Goal: Information Seeking & Learning: Learn about a topic

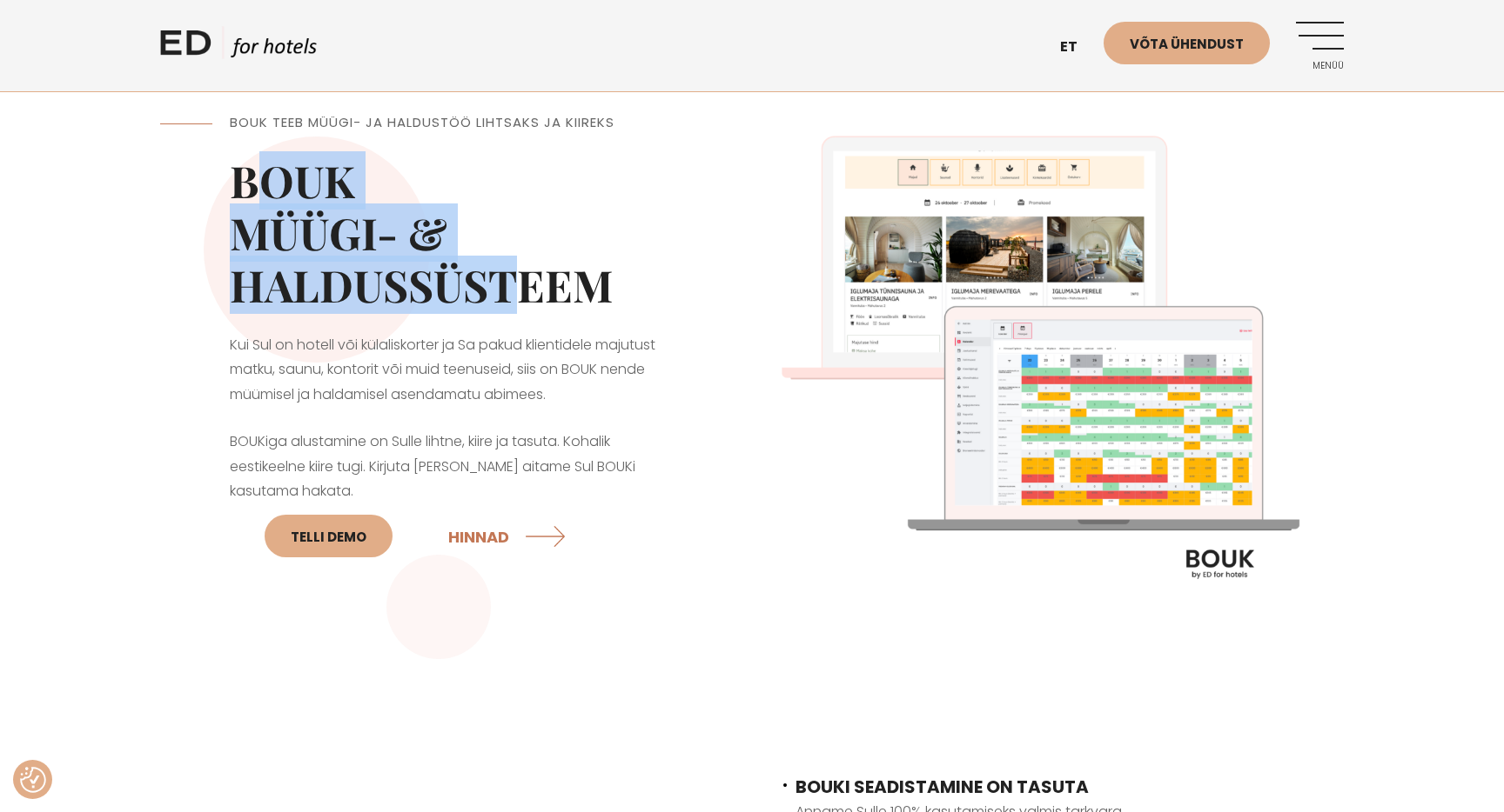
drag, startPoint x: 247, startPoint y: 179, endPoint x: 502, endPoint y: 282, distance: 275.0
click at [496, 278] on h2 "BOUK MÜÜGI- & HALDUSSÜSTEEM" at bounding box center [456, 233] width 453 height 157
click at [502, 282] on h2 "BOUK MÜÜGI- & HALDUSSÜSTEEM" at bounding box center [456, 233] width 453 height 157
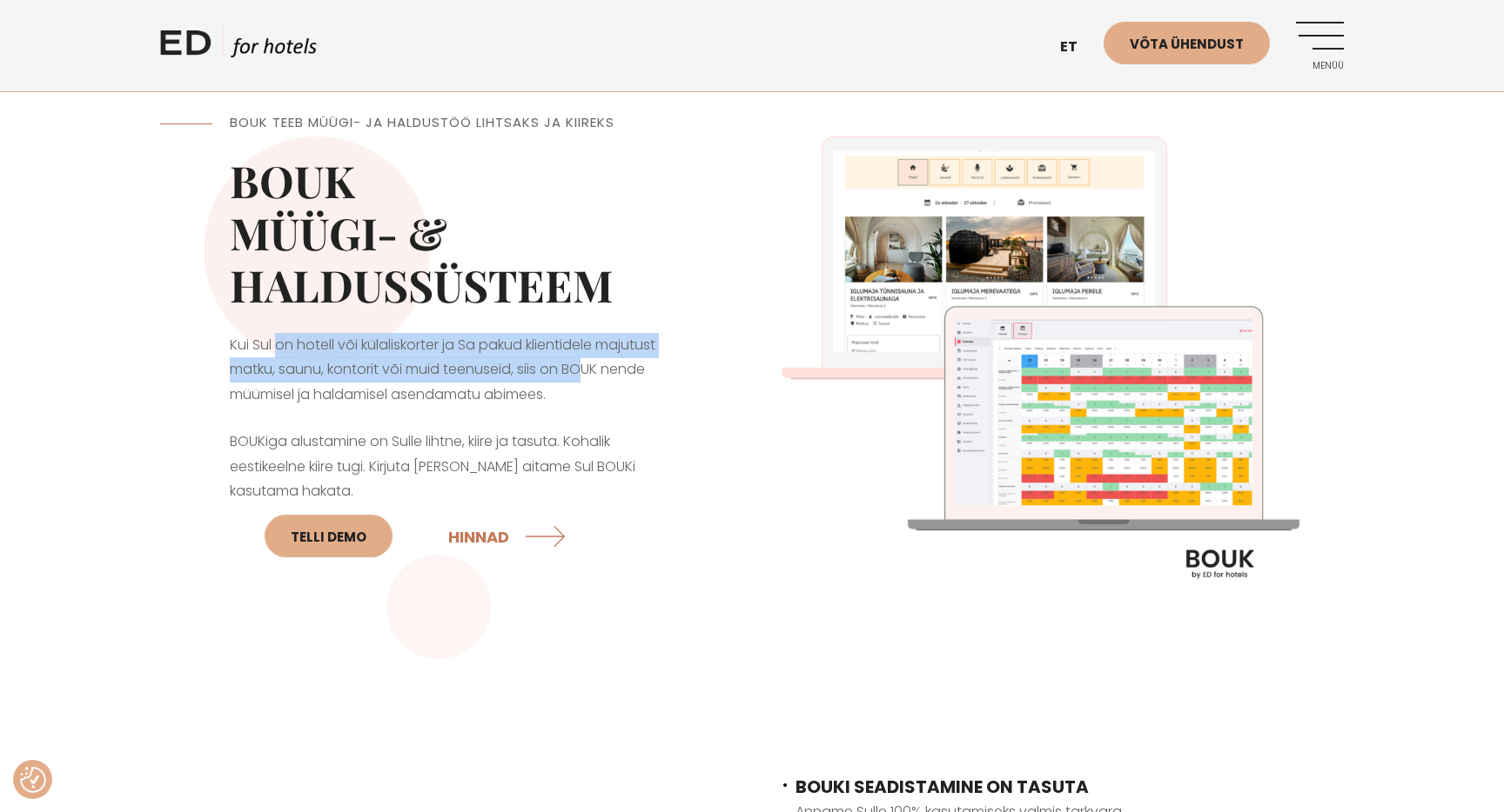
drag, startPoint x: 277, startPoint y: 336, endPoint x: 605, endPoint y: 389, distance: 332.3
click at [599, 386] on p "Kui Sul on hotell või külaliskorter ja Sa pakud klientidele majutust matku, sau…" at bounding box center [456, 370] width 453 height 75
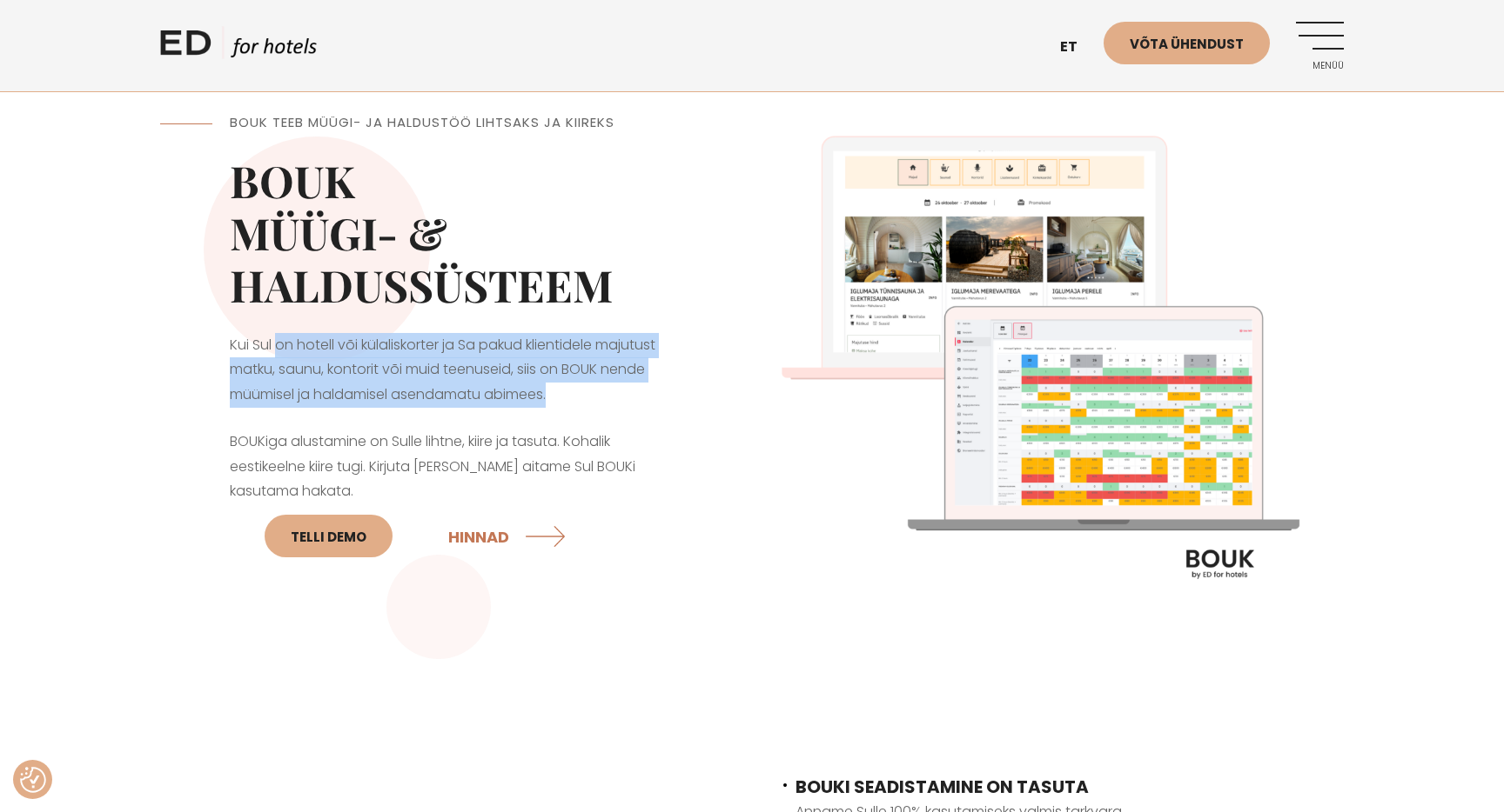
click at [605, 389] on p "Kui Sul on hotell või külaliskorter ja Sa pakud klientidele majutust matku, sau…" at bounding box center [456, 370] width 453 height 75
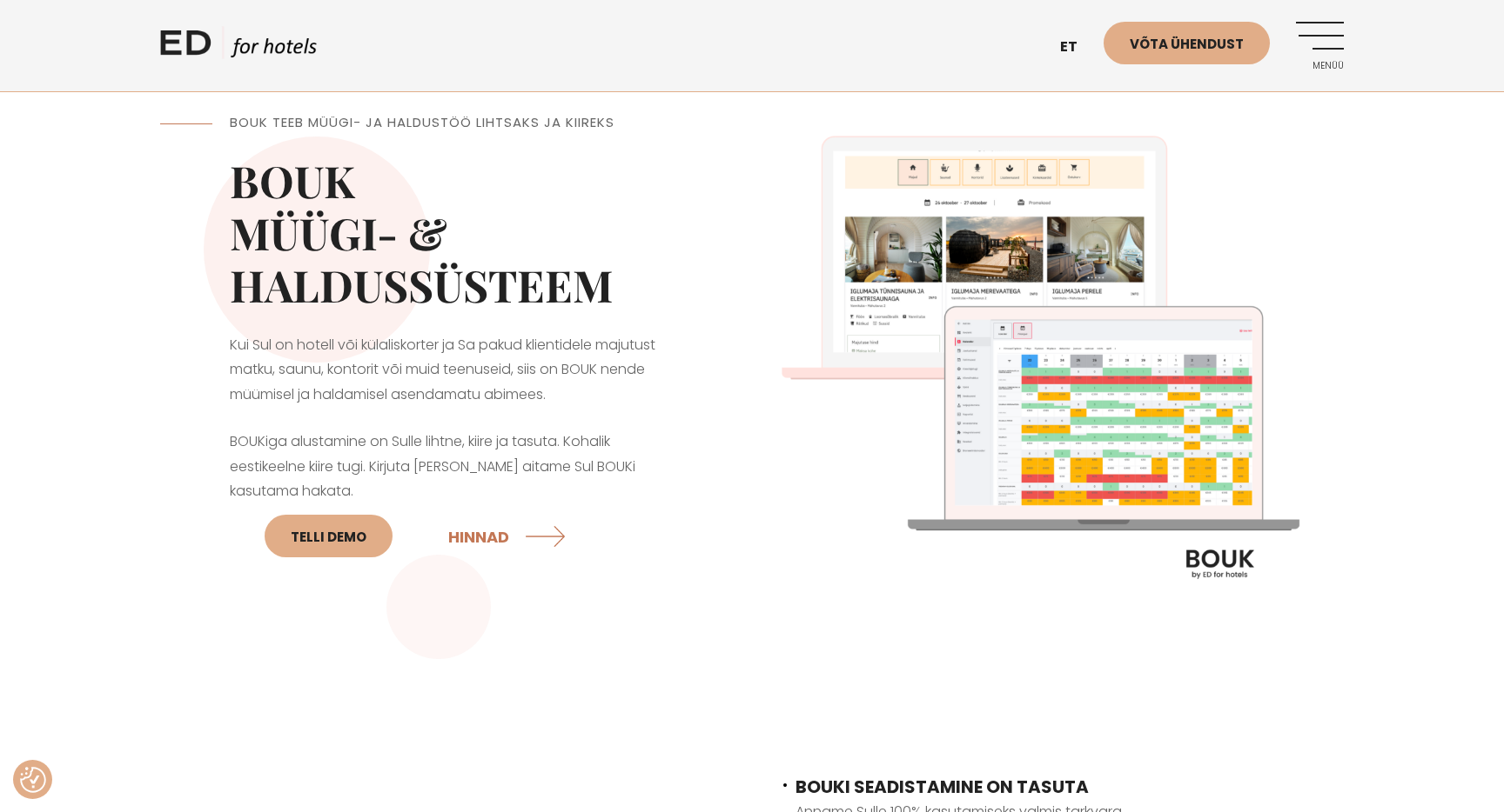
drag, startPoint x: 602, startPoint y: 401, endPoint x: 574, endPoint y: 404, distance: 28.2
click at [572, 402] on p "Kui Sul on hotell või külaliskorter ja Sa pakud klientidele majutust matku, sau…" at bounding box center [456, 370] width 453 height 75
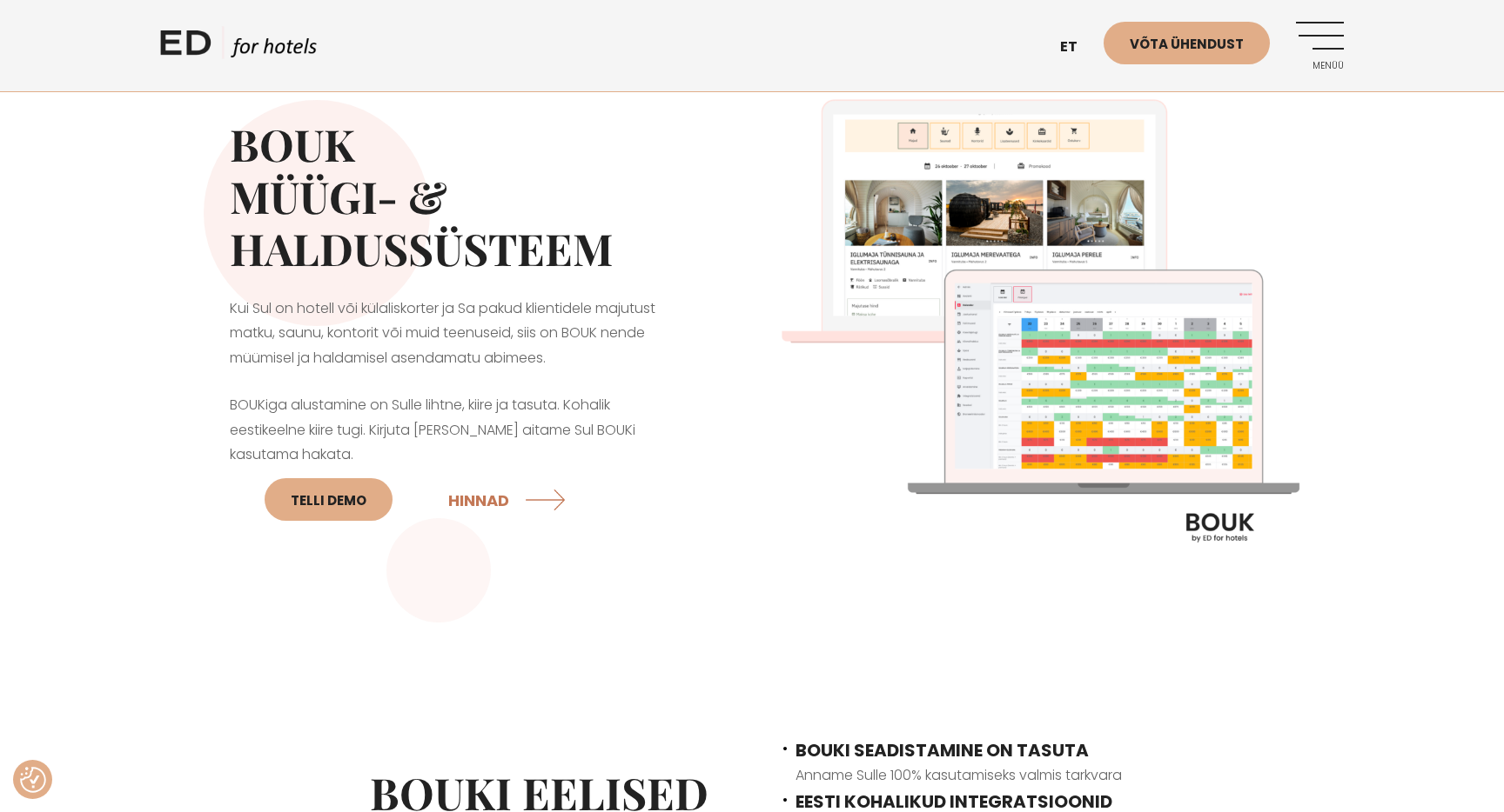
scroll to position [39, 0]
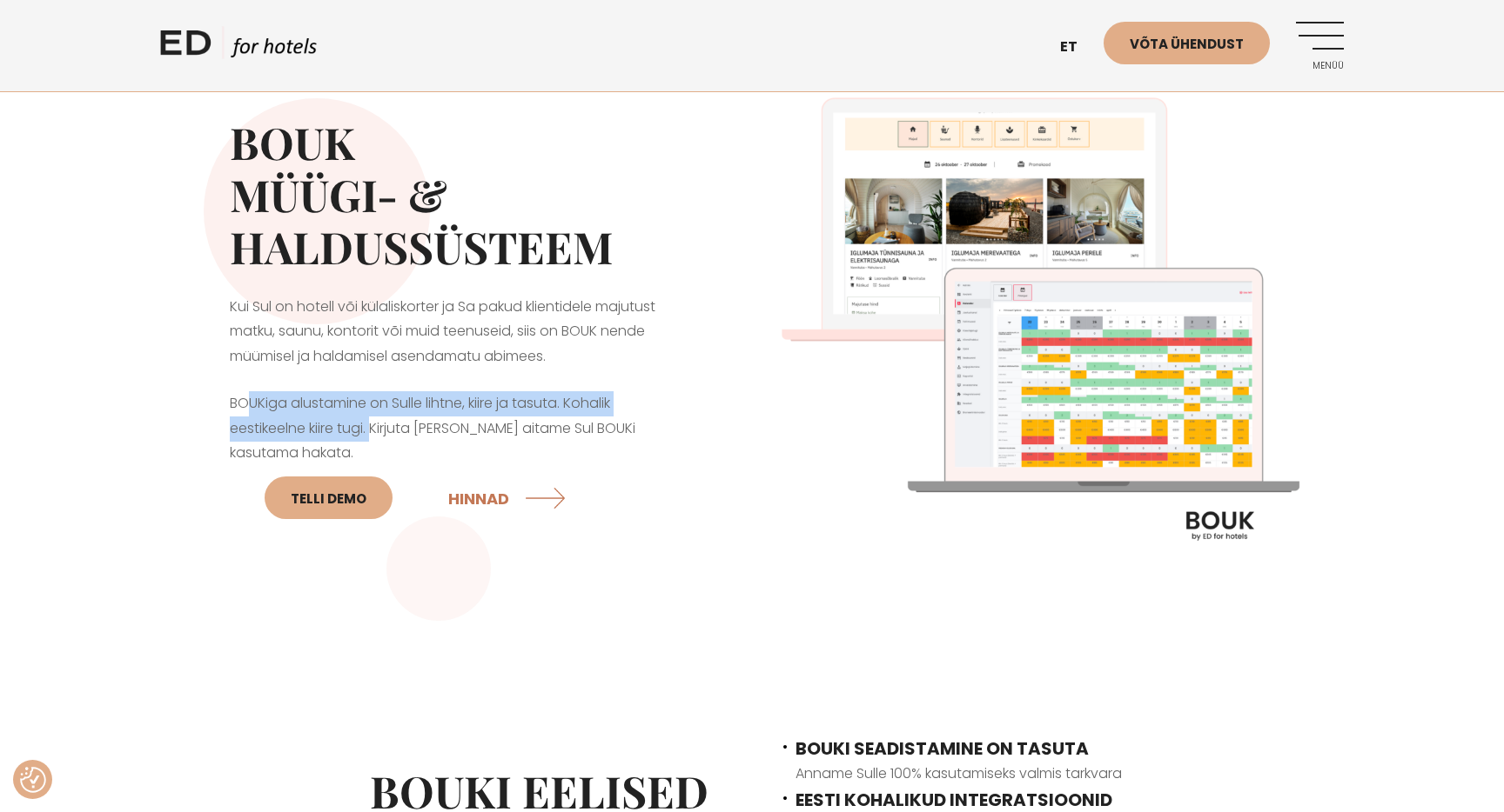
drag, startPoint x: 247, startPoint y: 405, endPoint x: 374, endPoint y: 440, distance: 131.7
click at [374, 440] on p "BOUKiga alustamine on Sulle lihtne, kiire ja tasuta. Kohalik eestikeelne kiire …" at bounding box center [456, 461] width 453 height 139
click at [374, 439] on p "BOUKiga alustamine on Sulle lihtne, kiire ja tasuta. Kohalik eestikeelne kiire …" at bounding box center [456, 461] width 453 height 139
drag, startPoint x: 366, startPoint y: 443, endPoint x: 377, endPoint y: 440, distance: 11.4
click at [377, 440] on p "BOUKiga alustamine on Sulle lihtne, kiire ja tasuta. Kohalik eestikeelne kiire …" at bounding box center [456, 461] width 453 height 139
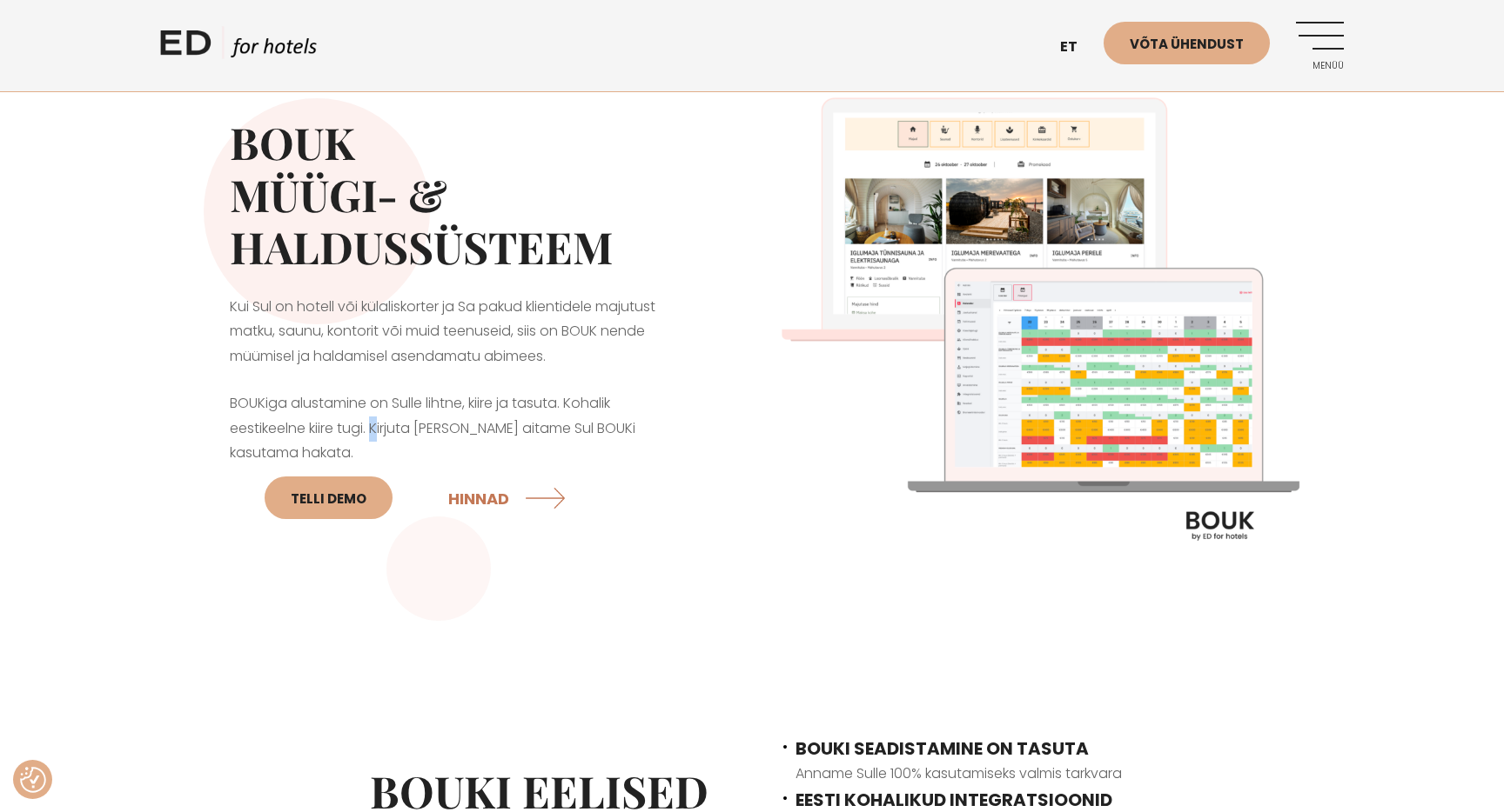
click at [377, 440] on p "BOUKiga alustamine on Sulle lihtne, kiire ja tasuta. Kohalik eestikeelne kiire …" at bounding box center [456, 461] width 453 height 139
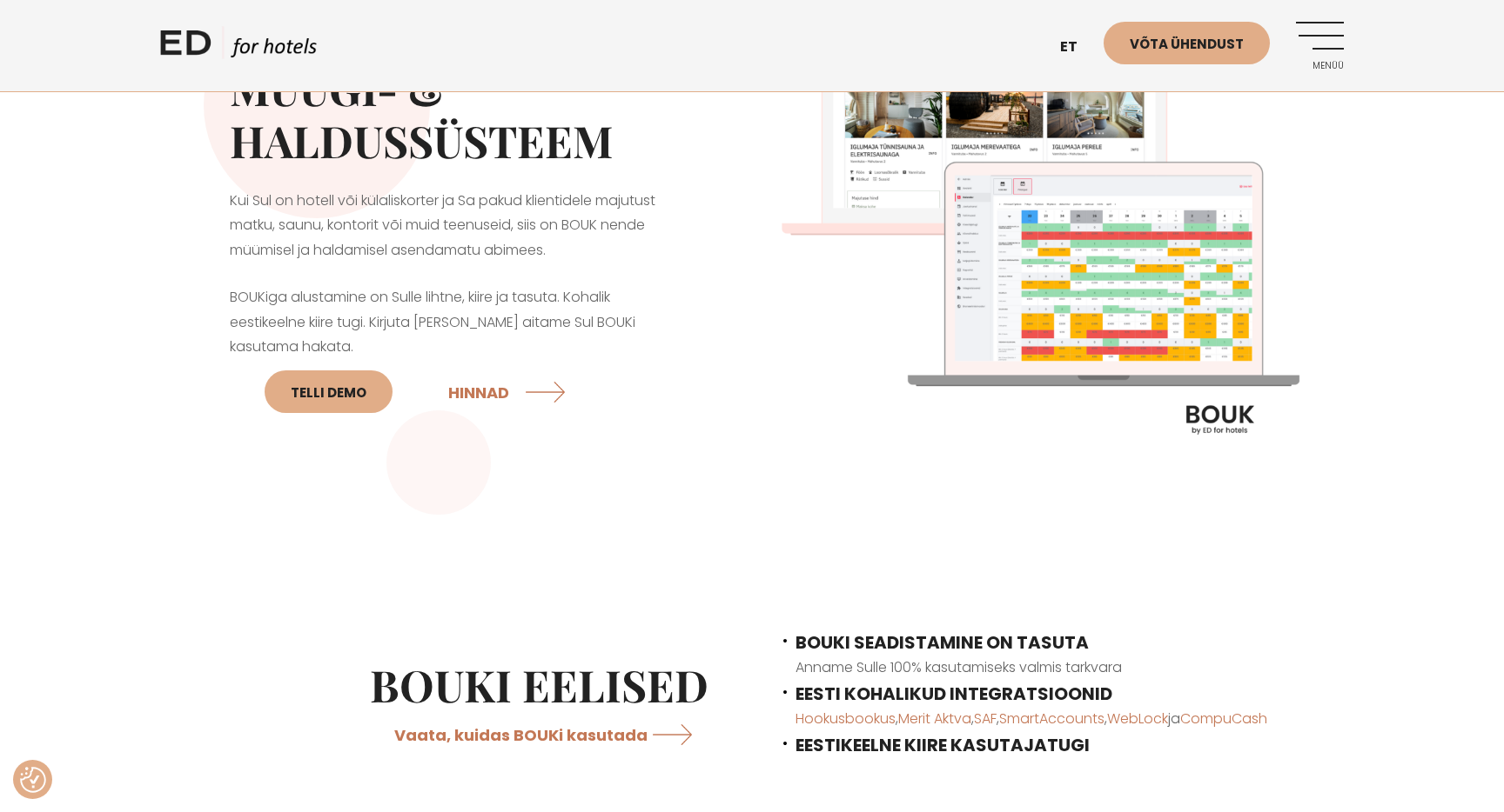
scroll to position [0, 0]
